Goal: Information Seeking & Learning: Check status

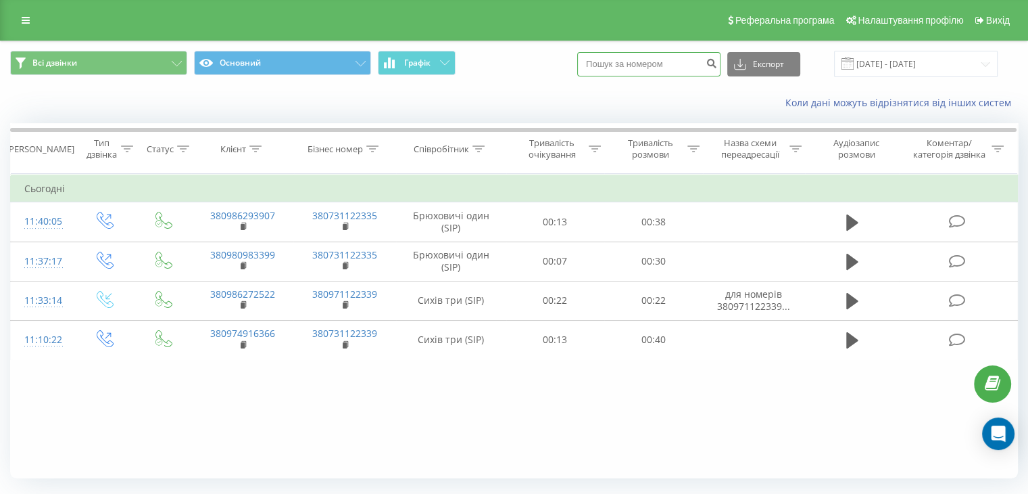
click at [626, 62] on input at bounding box center [648, 64] width 143 height 24
paste input "(066) 479-32-56"
type input "(066) 479-32-56"
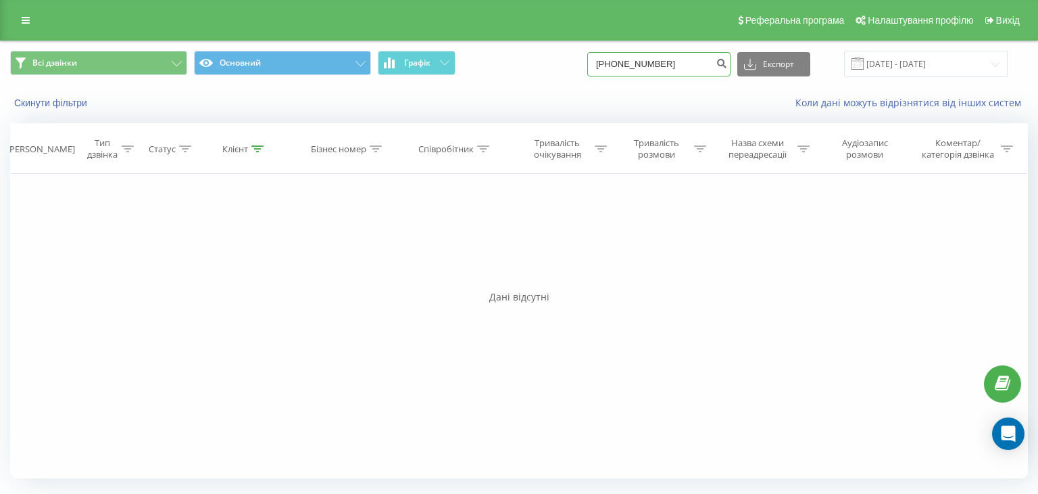
click at [638, 62] on input "[PHONE_NUMBER]" at bounding box center [658, 64] width 143 height 24
click at [619, 66] on input "(066479-32-56" at bounding box center [658, 64] width 143 height 24
click at [648, 64] on input "066479-32-56" at bounding box center [658, 64] width 143 height 24
click at [658, 62] on input "06647932-56" at bounding box center [658, 64] width 143 height 24
type input "0664793256"
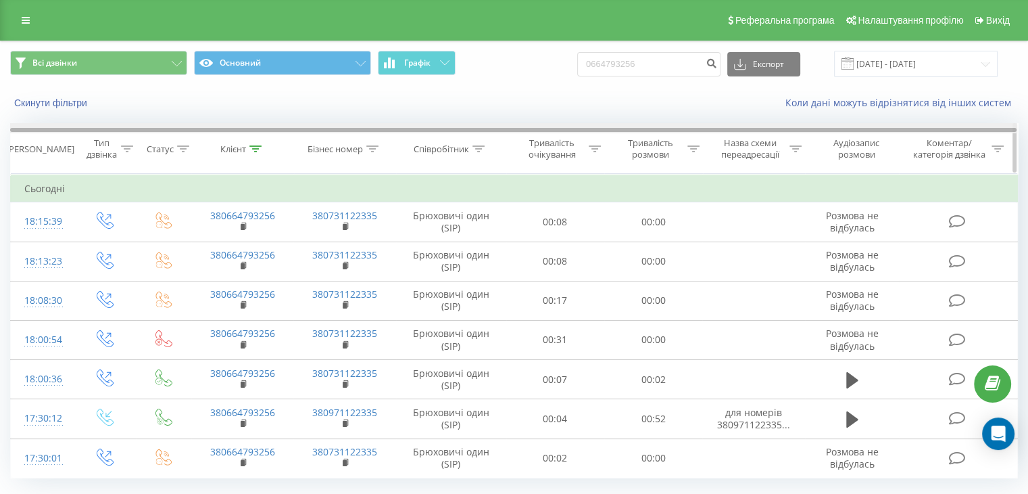
scroll to position [35, 0]
